Goal: Find specific page/section: Find specific page/section

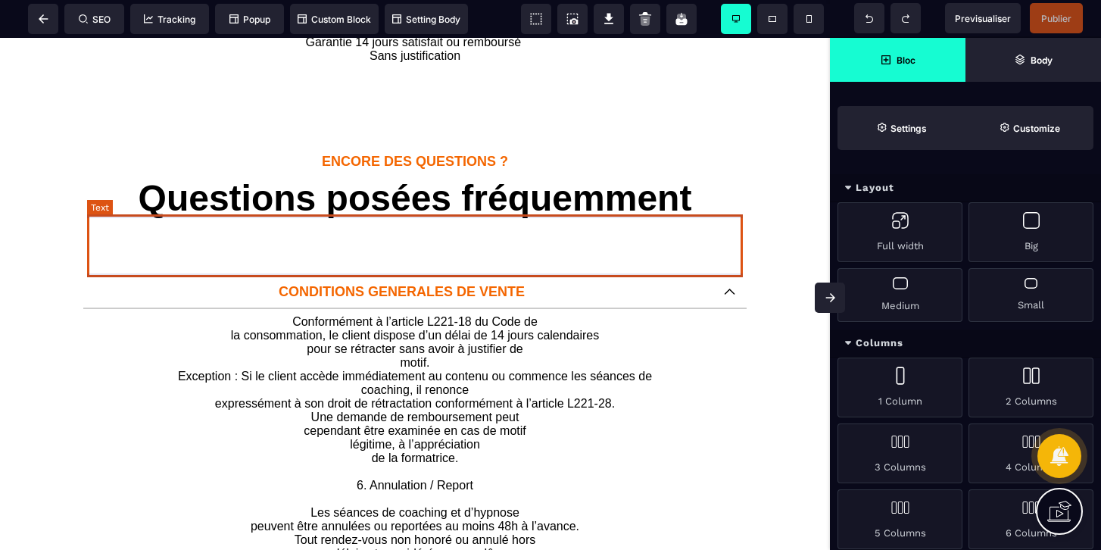
scroll to position [533, 0]
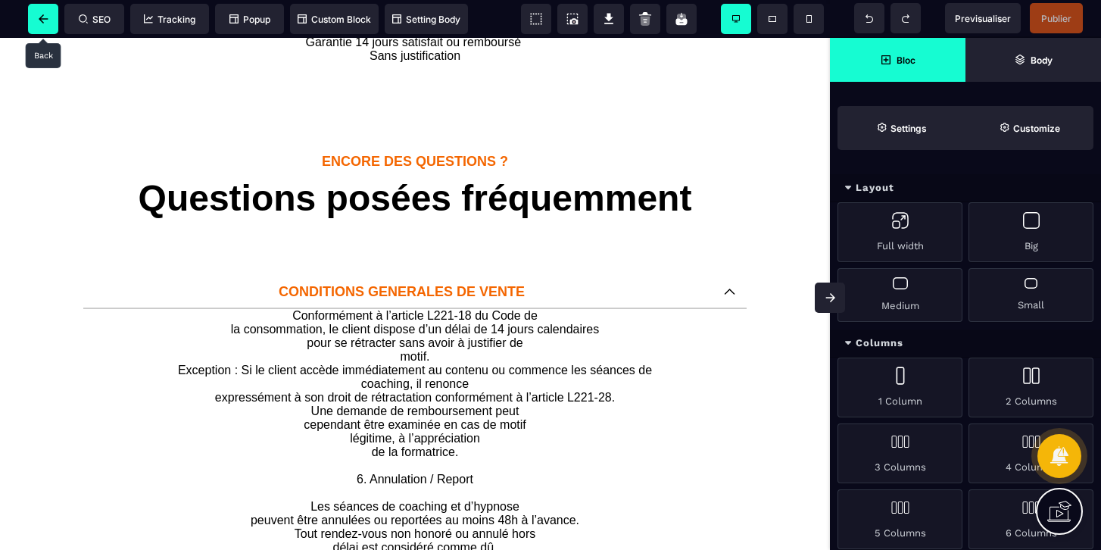
click at [47, 14] on icon at bounding box center [44, 18] width 10 height 9
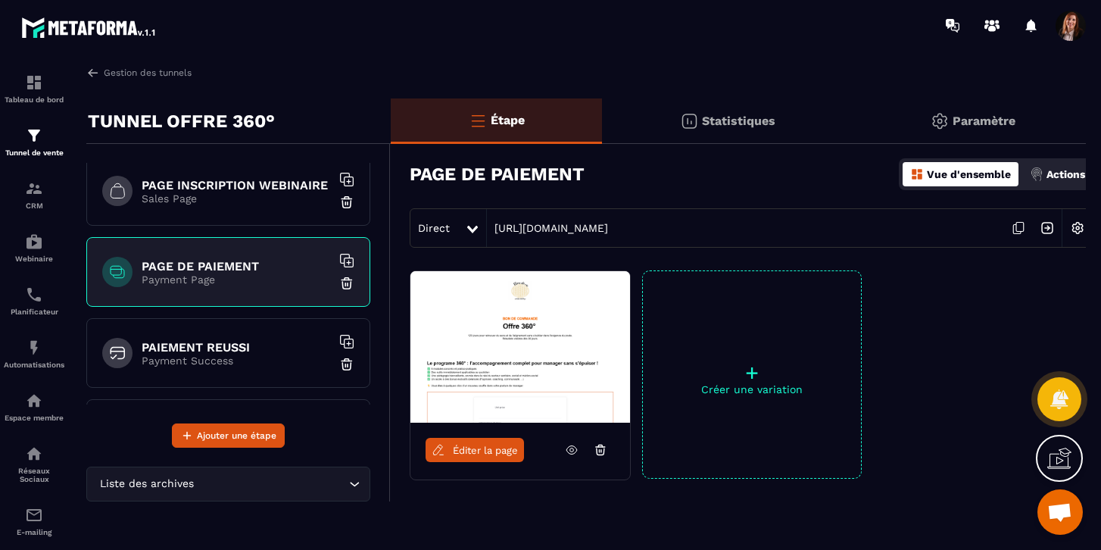
scroll to position [98, 0]
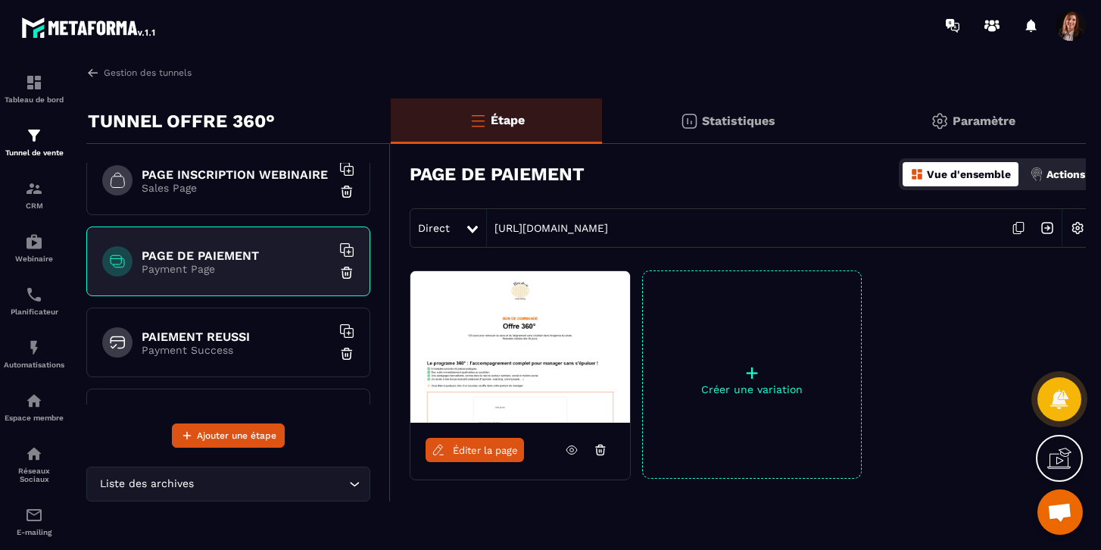
click at [201, 342] on h6 "PAIEMENT REUSSI" at bounding box center [236, 336] width 189 height 14
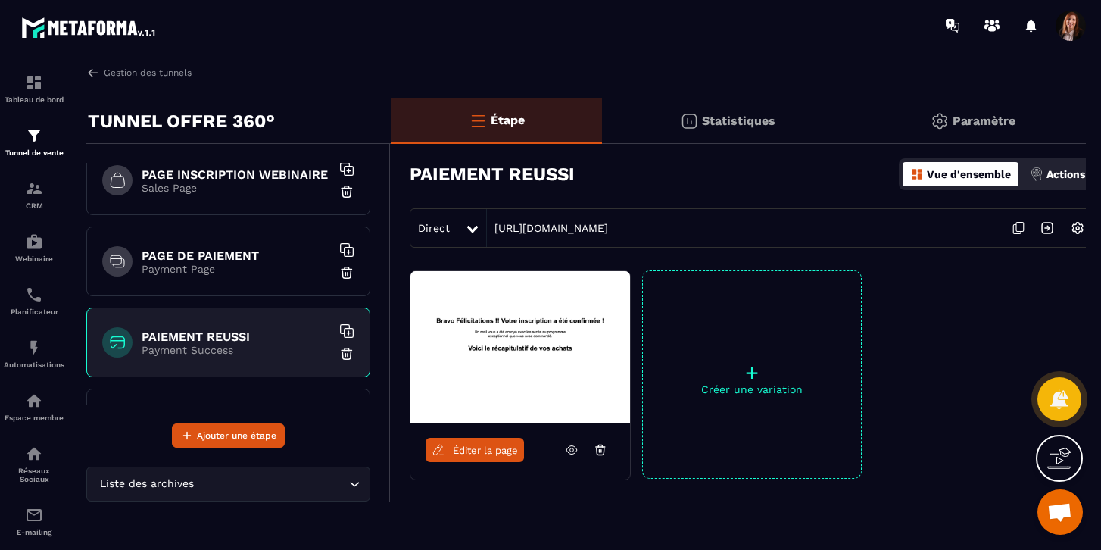
click at [472, 445] on span "Éditer la page" at bounding box center [485, 450] width 65 height 11
